Goal: Check status

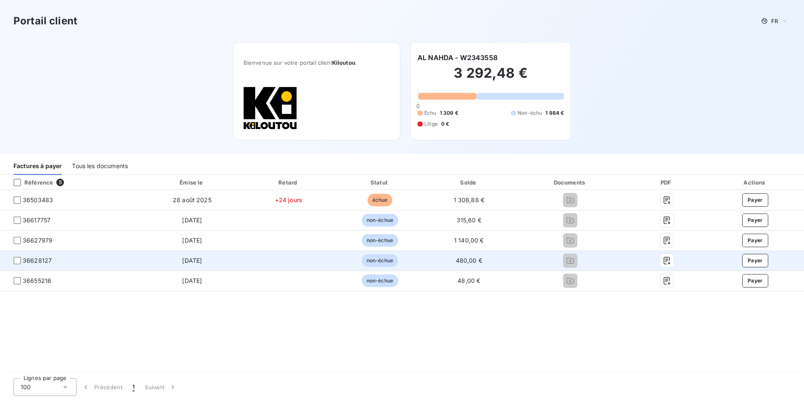
click at [137, 259] on td "36628127" at bounding box center [71, 261] width 142 height 20
click at [14, 261] on div at bounding box center [17, 261] width 8 height 8
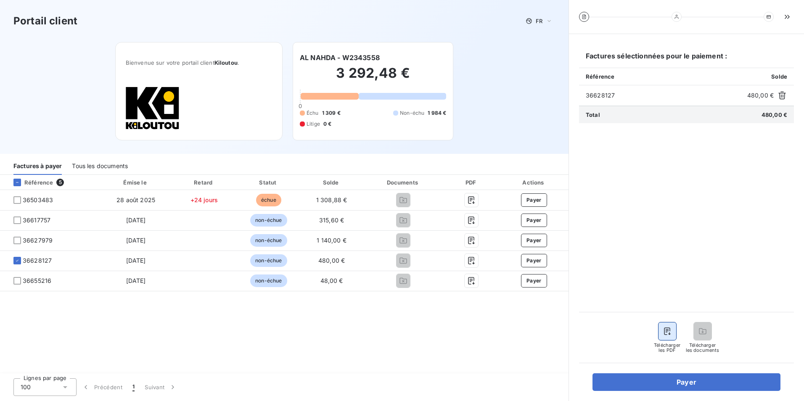
click at [668, 332] on icon "button" at bounding box center [667, 331] width 8 height 8
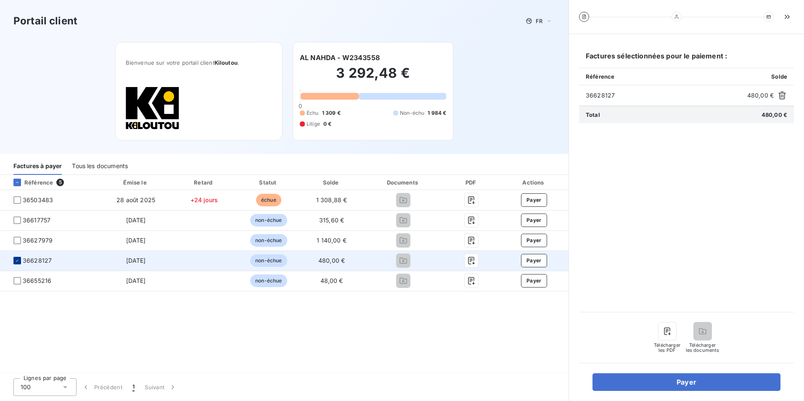
click at [14, 260] on div at bounding box center [17, 261] width 8 height 8
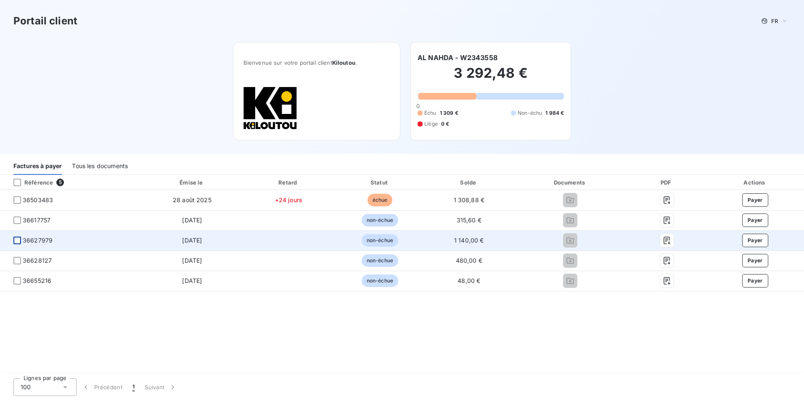
click at [18, 241] on div at bounding box center [17, 241] width 8 height 8
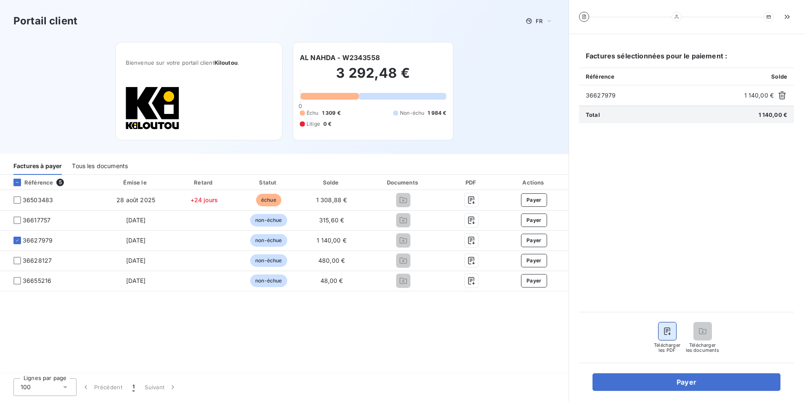
click at [668, 336] on button "button" at bounding box center [667, 331] width 18 height 18
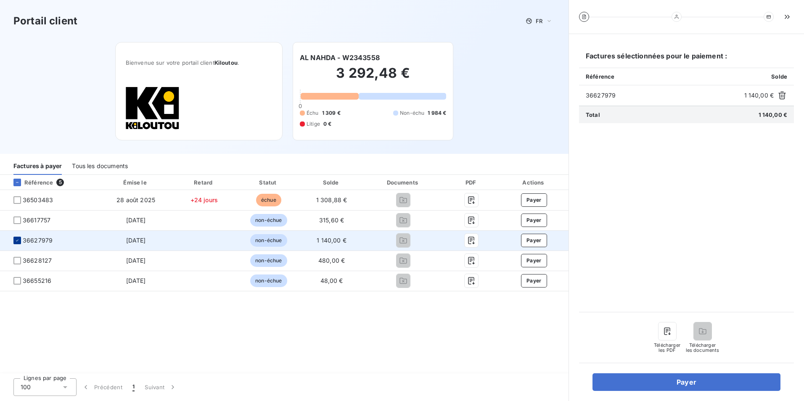
click at [17, 240] on icon at bounding box center [17, 240] width 5 height 5
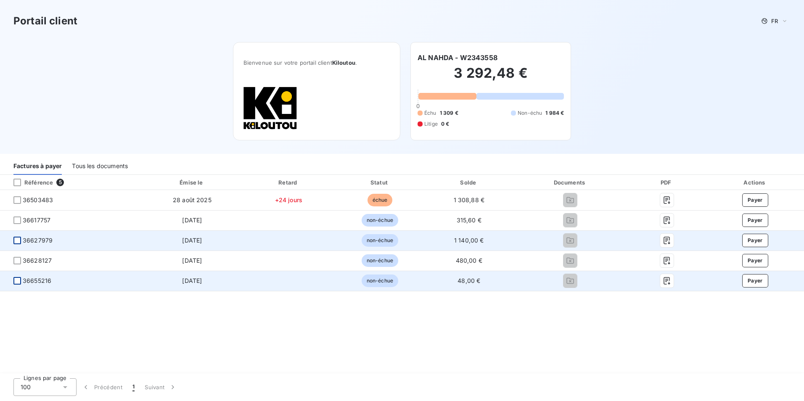
click at [16, 282] on div at bounding box center [17, 281] width 8 height 8
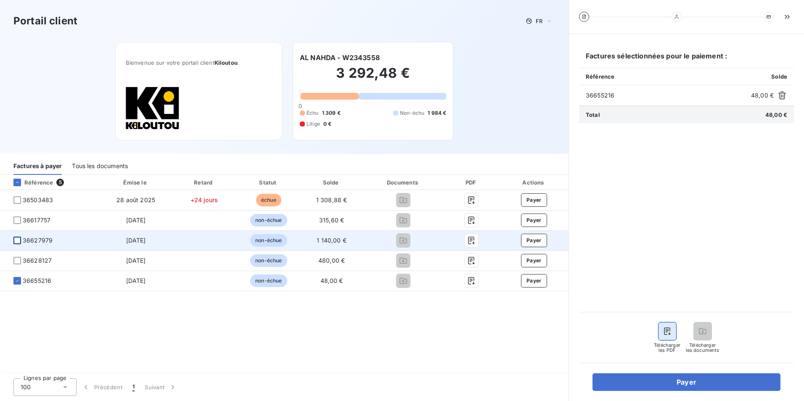
click at [668, 330] on icon "button" at bounding box center [667, 331] width 8 height 8
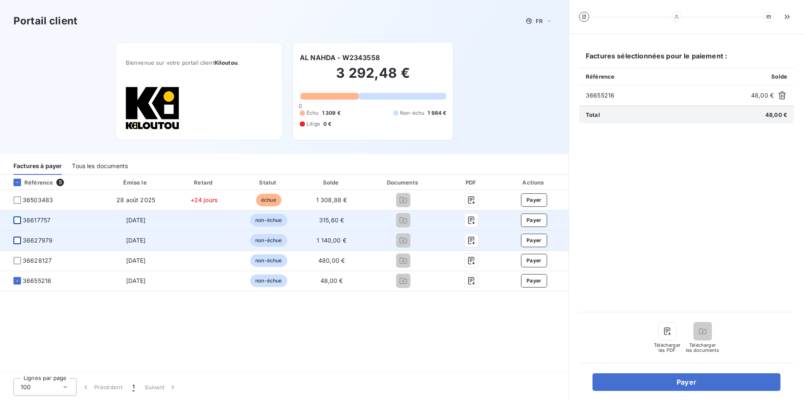
click at [18, 222] on div at bounding box center [17, 220] width 8 height 8
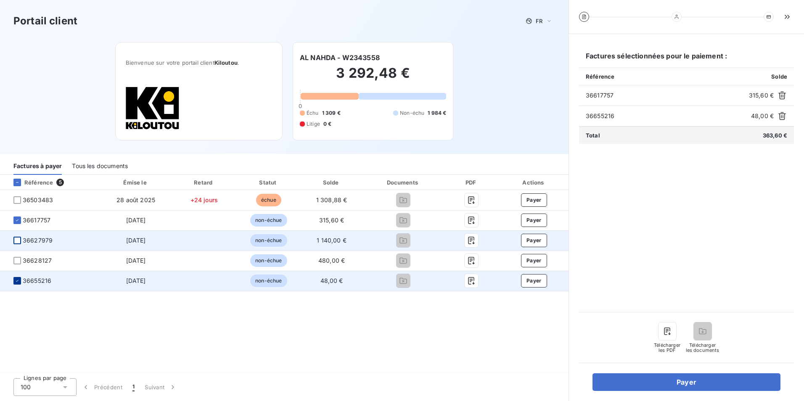
click at [14, 281] on div at bounding box center [17, 281] width 8 height 8
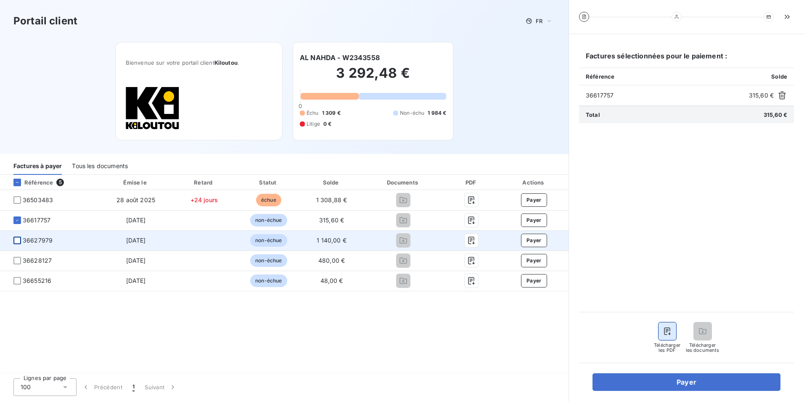
click at [671, 338] on button "button" at bounding box center [667, 331] width 18 height 18
